Goal: Task Accomplishment & Management: Use online tool/utility

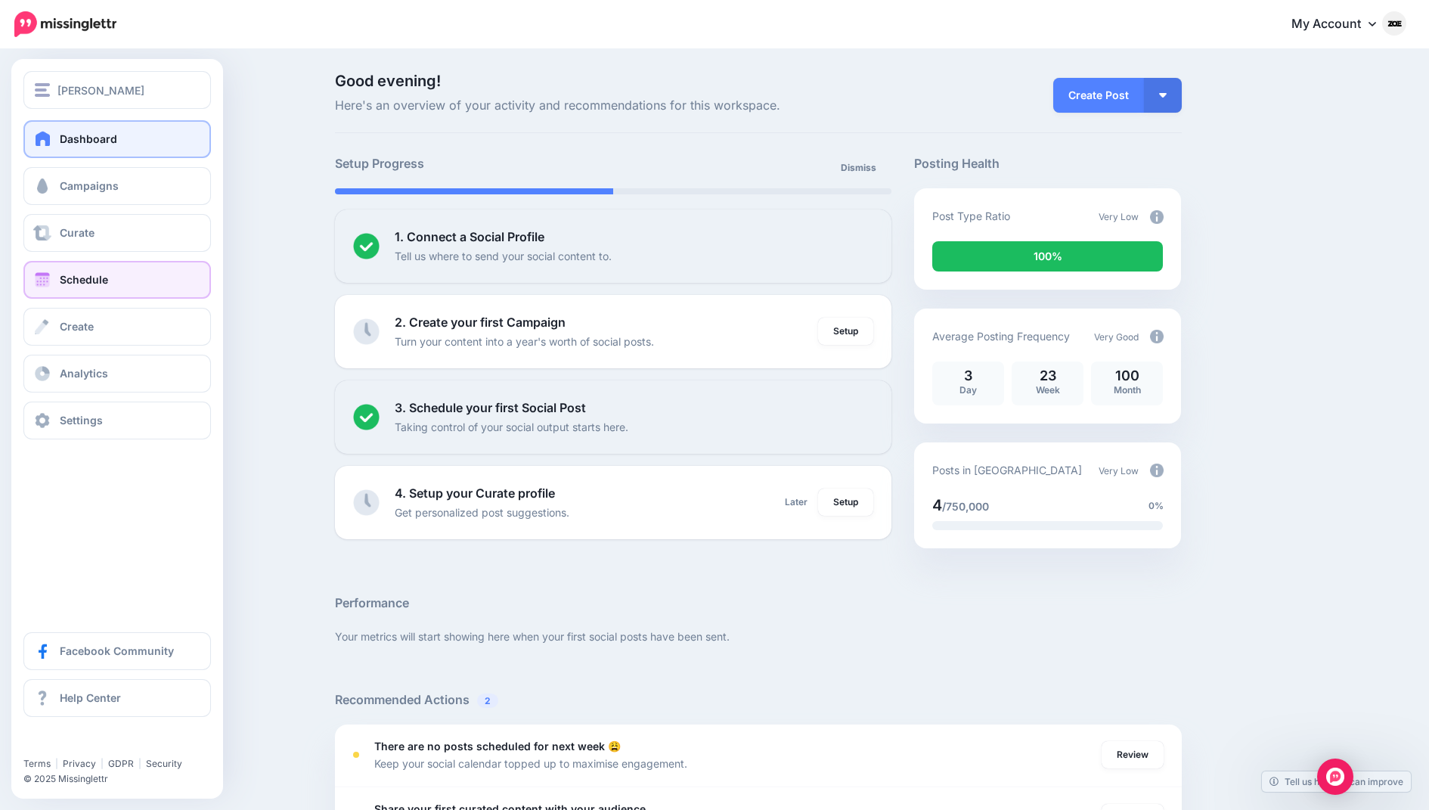
click at [68, 283] on span "Schedule" at bounding box center [84, 279] width 48 height 13
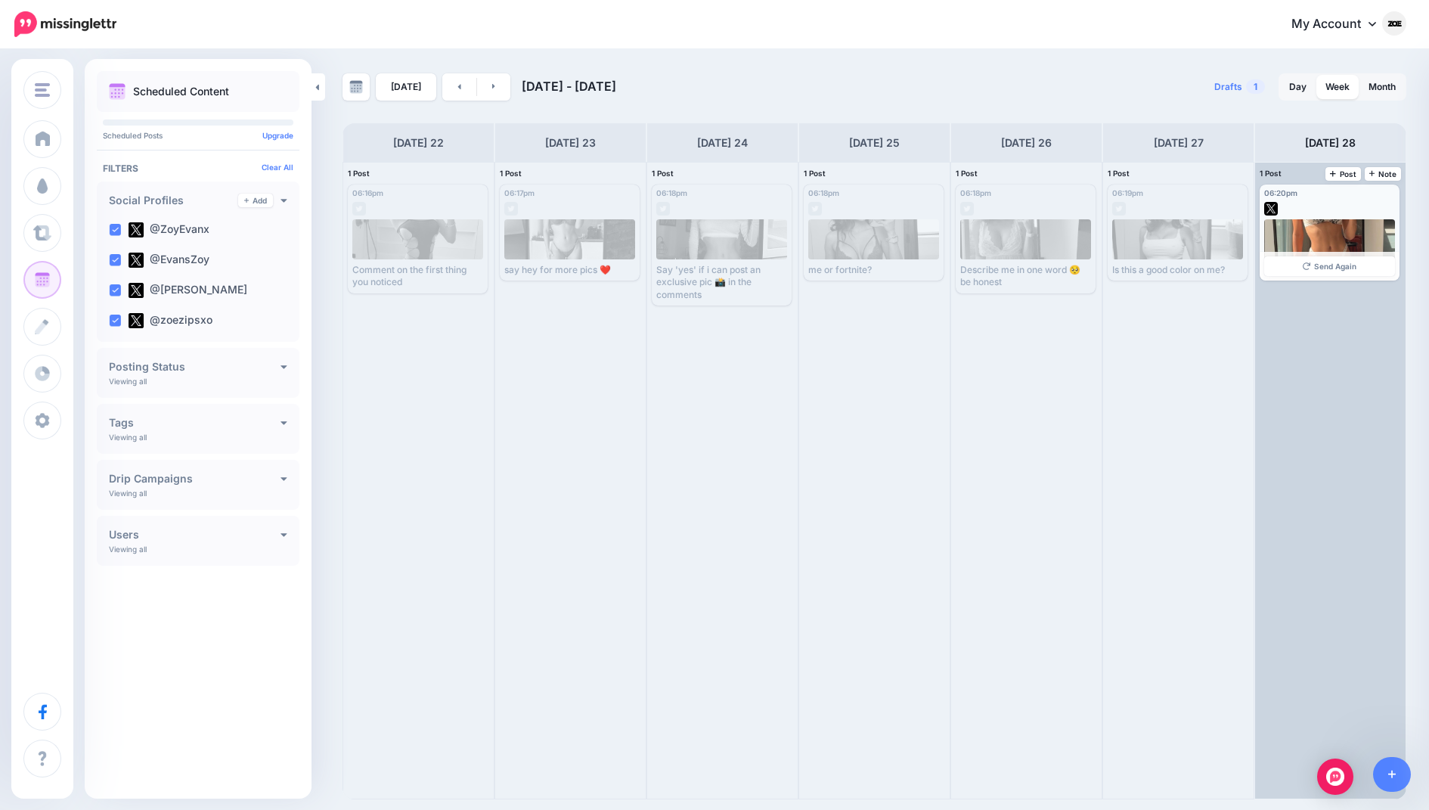
click at [1334, 228] on div at bounding box center [1330, 239] width 132 height 40
click at [1349, 237] on div at bounding box center [1330, 239] width 132 height 40
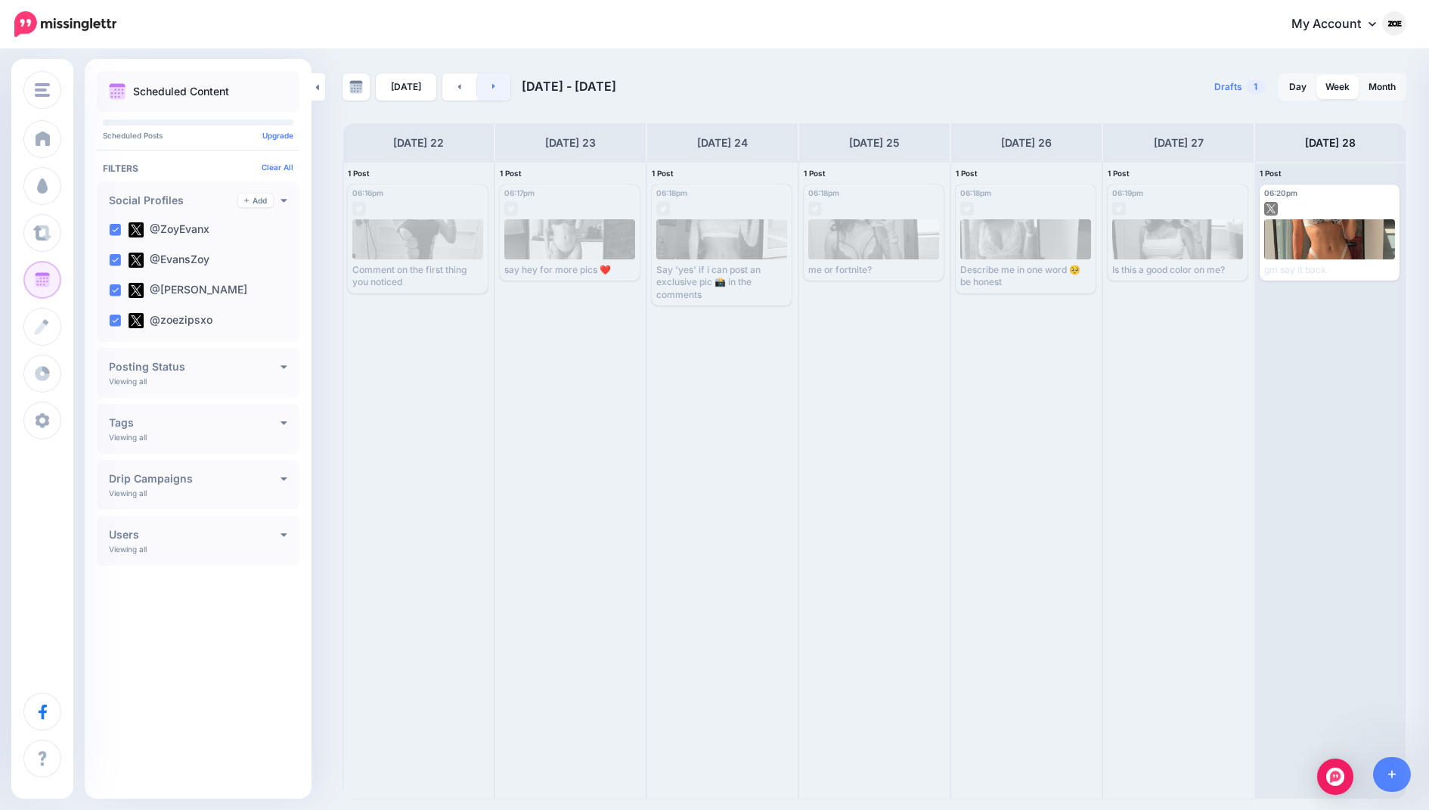
click at [494, 91] on link at bounding box center [494, 86] width 34 height 27
